Goal: Information Seeking & Learning: Understand process/instructions

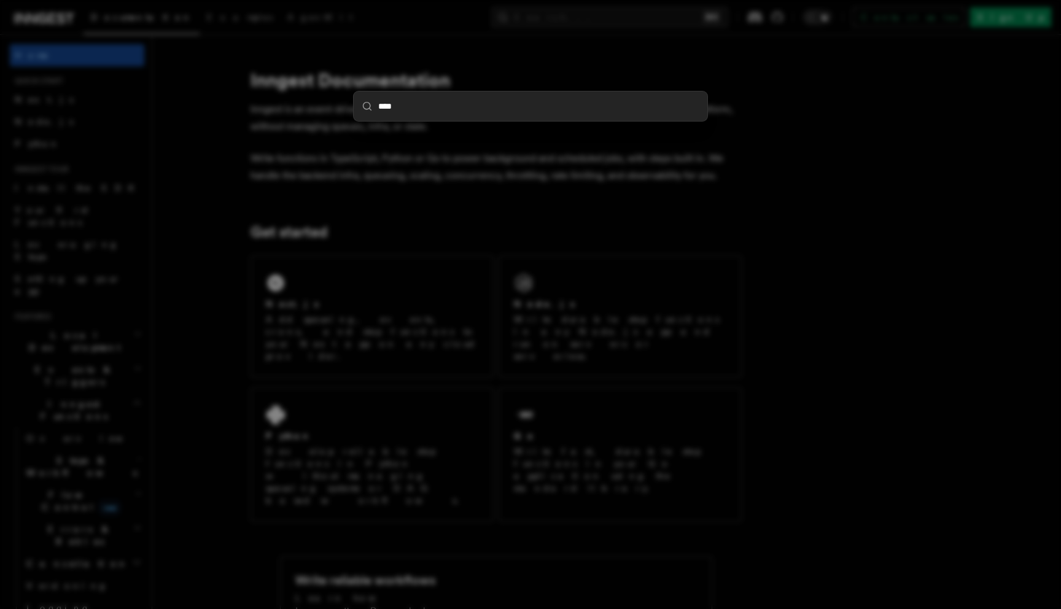
type input "*****"
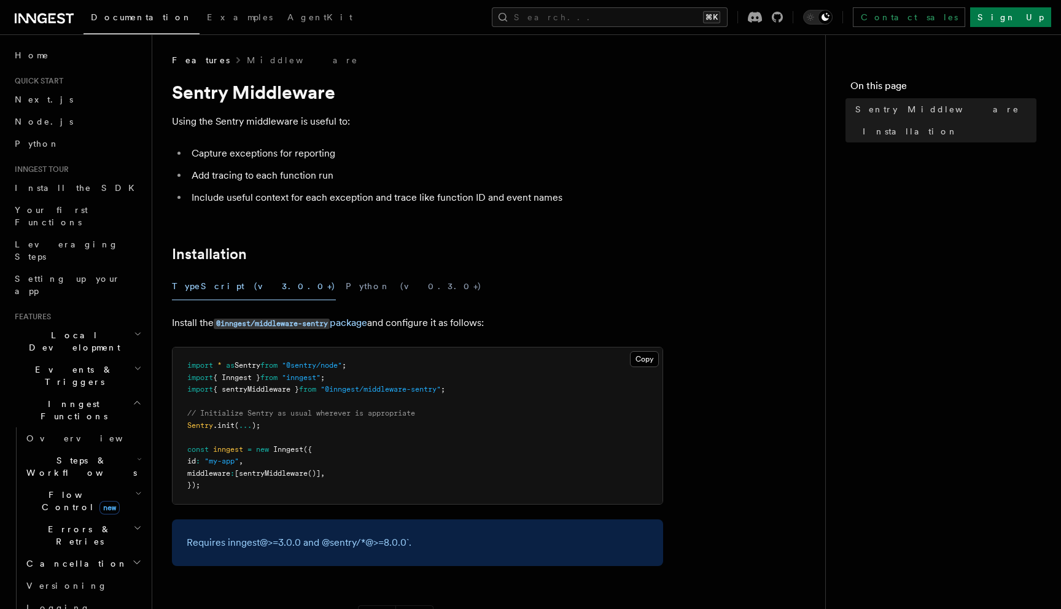
scroll to position [20, 0]
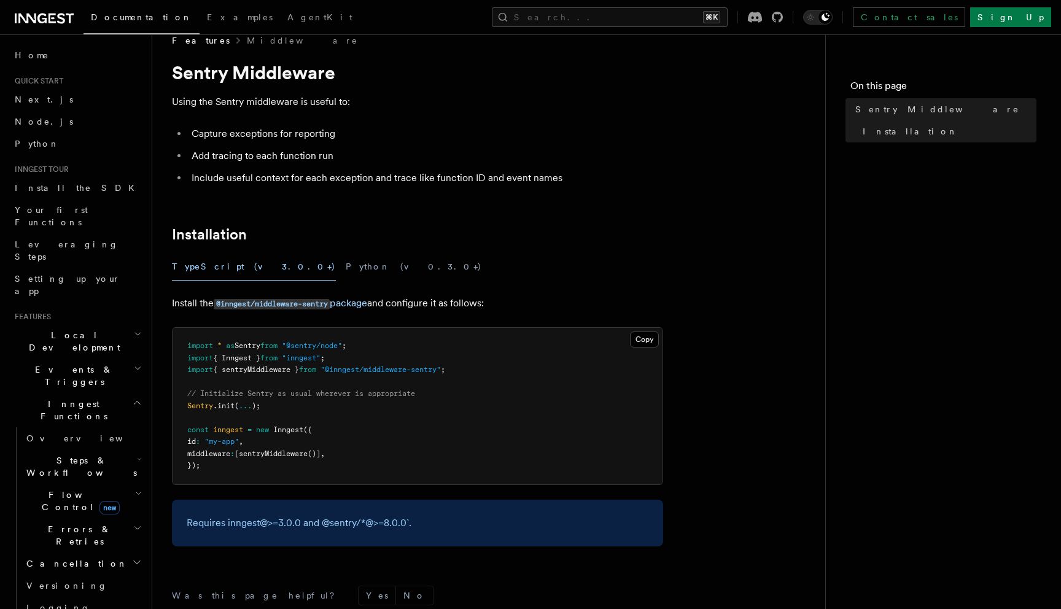
click at [316, 365] on span "from" at bounding box center [307, 369] width 17 height 9
copy code "import { sentryMiddleware } from "@inngest/middleware-sentry" ;"
click at [544, 284] on article "Features Middleware Sentry Middleware Using the Sentry middleware is useful to:…" at bounding box center [489, 412] width 634 height 756
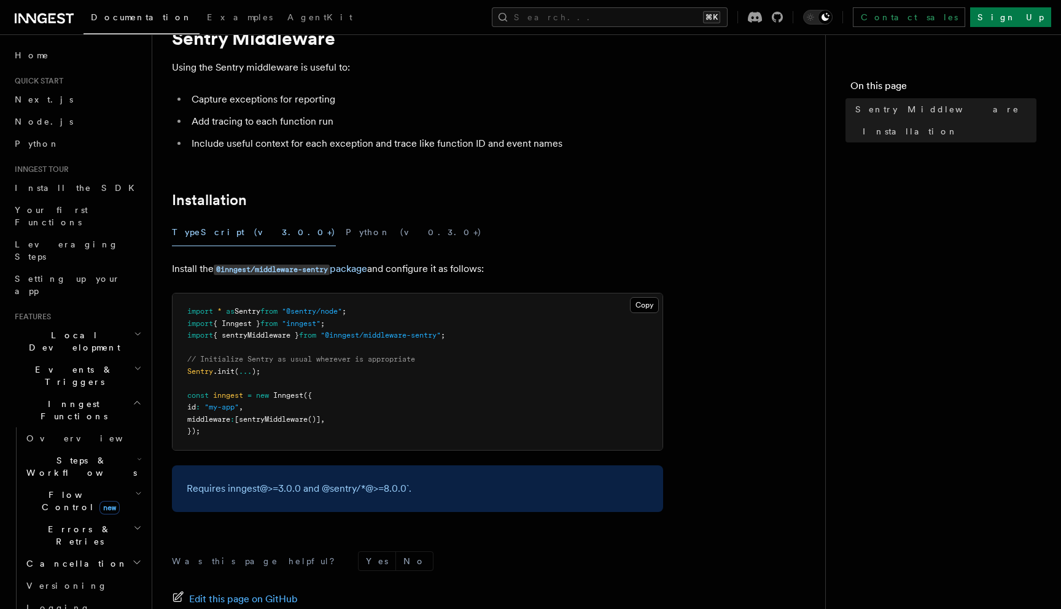
scroll to position [55, 0]
drag, startPoint x: 217, startPoint y: 270, endPoint x: 379, endPoint y: 274, distance: 162.1
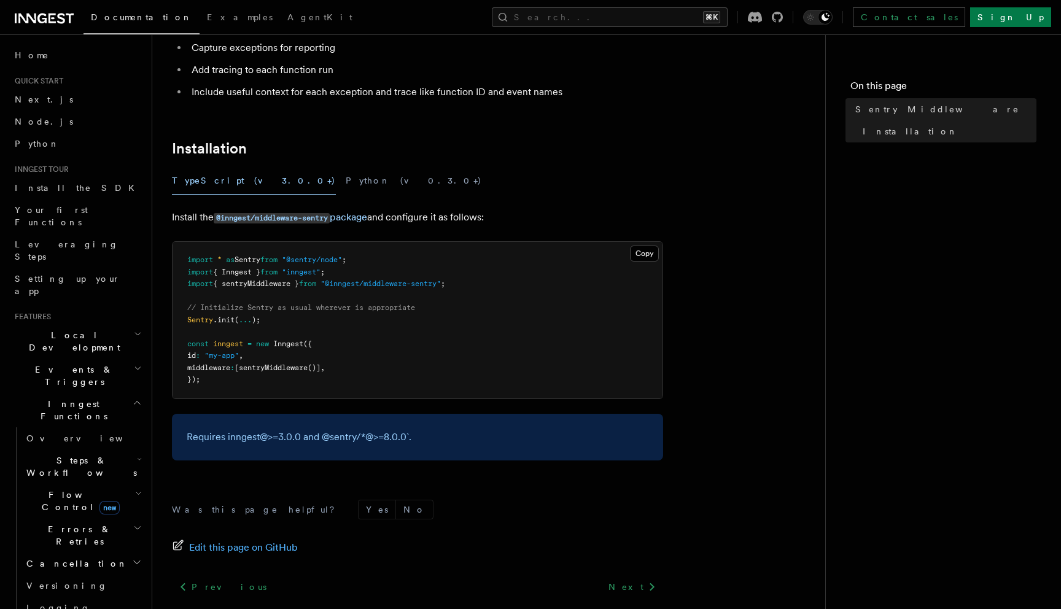
scroll to position [103, 0]
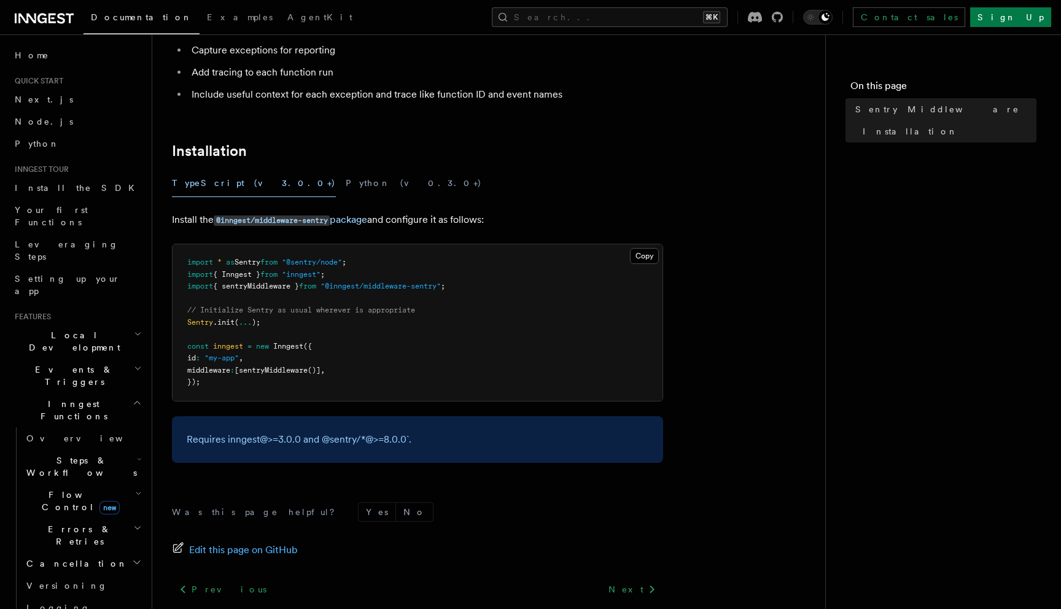
click at [275, 289] on span "{ sentryMiddleware }" at bounding box center [256, 286] width 86 height 9
copy code "import { sentryMiddleware } from "@inngest/middleware-sentry" ;"
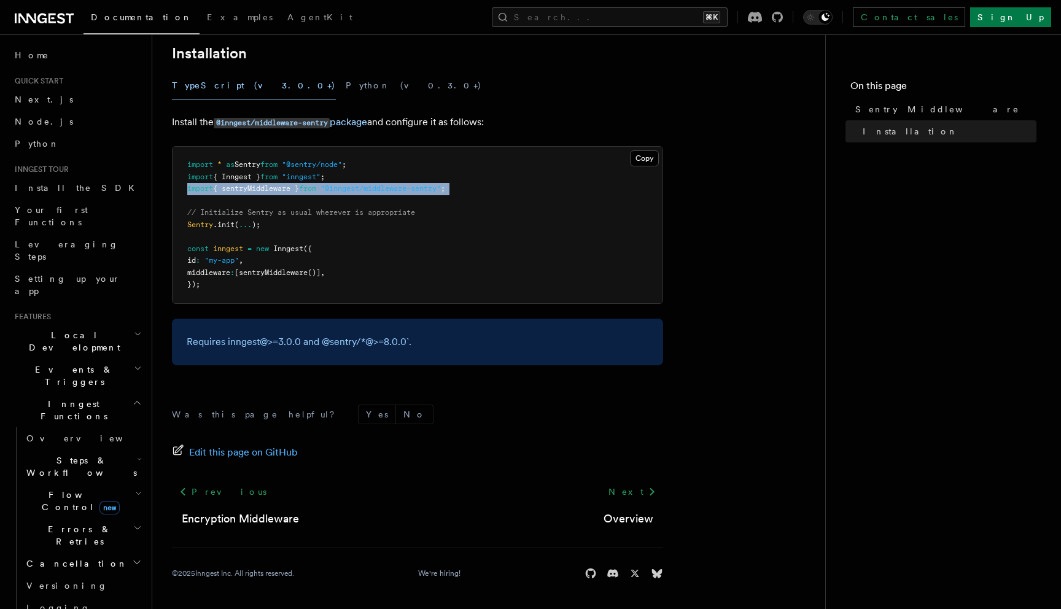
scroll to position [0, 0]
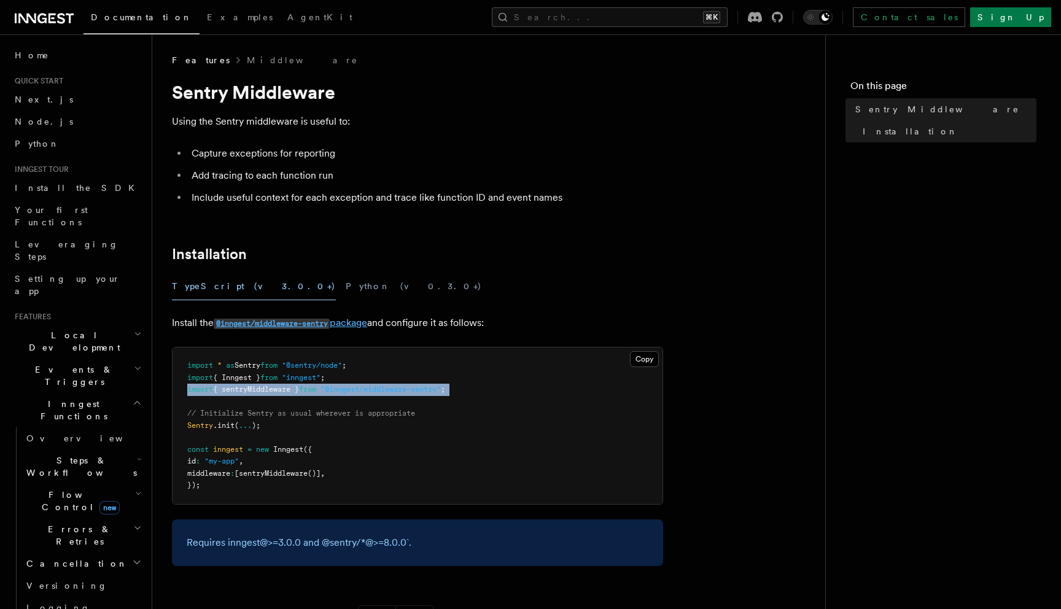
click at [296, 321] on code "@inngest/middleware-sentry" at bounding box center [272, 324] width 116 height 10
